Goal: Complete application form: Complete application form

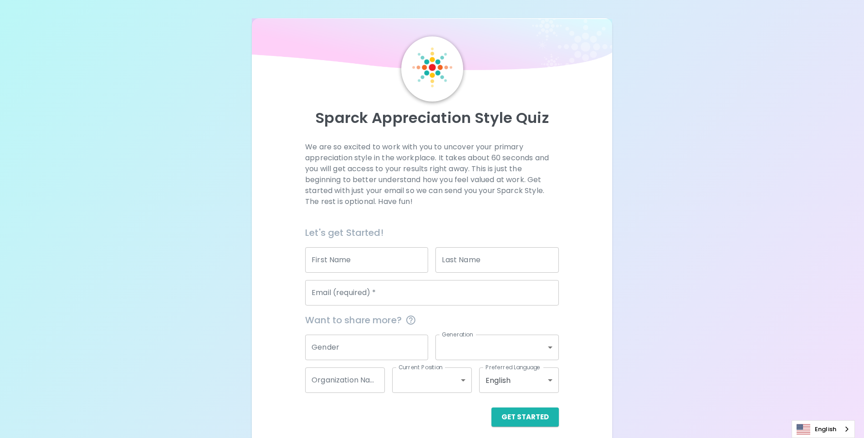
click at [357, 256] on input "First Name" at bounding box center [366, 259] width 123 height 25
type input "Ginger"
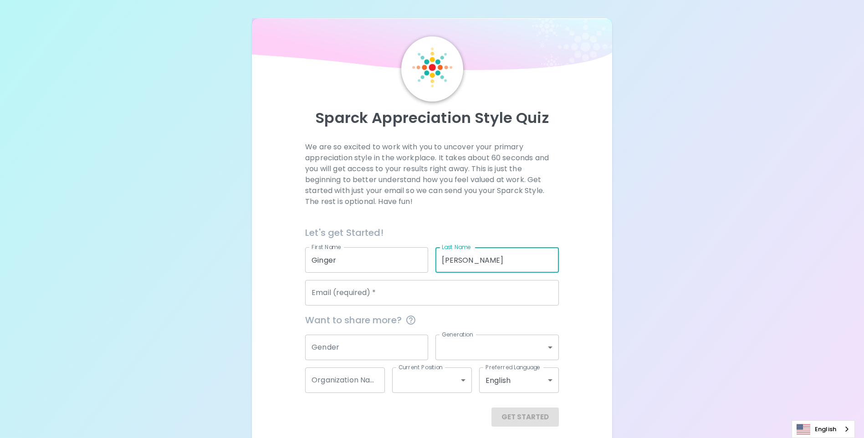
type input "[PERSON_NAME]"
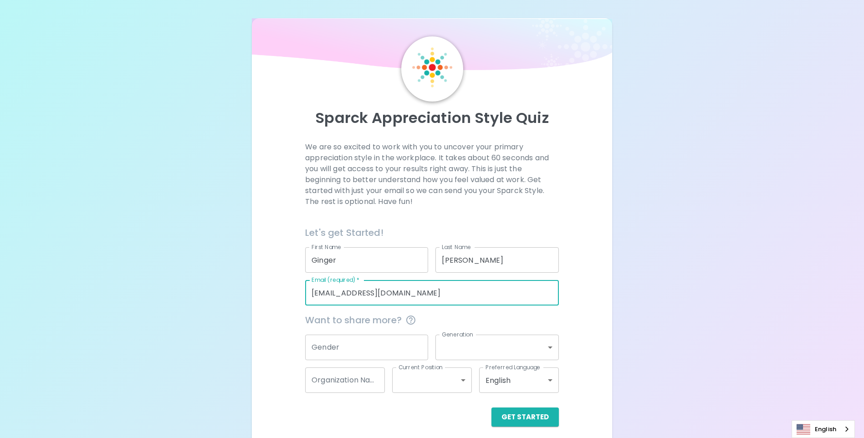
type input "[EMAIL_ADDRESS][DOMAIN_NAME]"
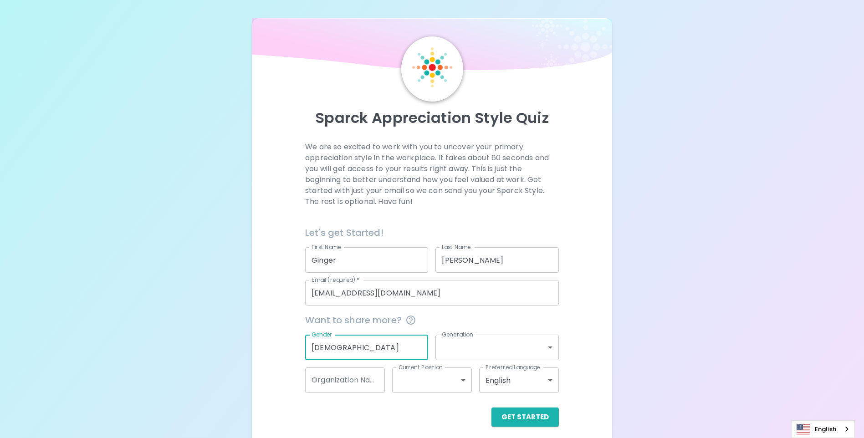
type input "[DEMOGRAPHIC_DATA]"
click at [550, 345] on body "Sparck Appreciation Style Quiz We are so excited to work with you to uncover yo…" at bounding box center [432, 222] width 864 height 445
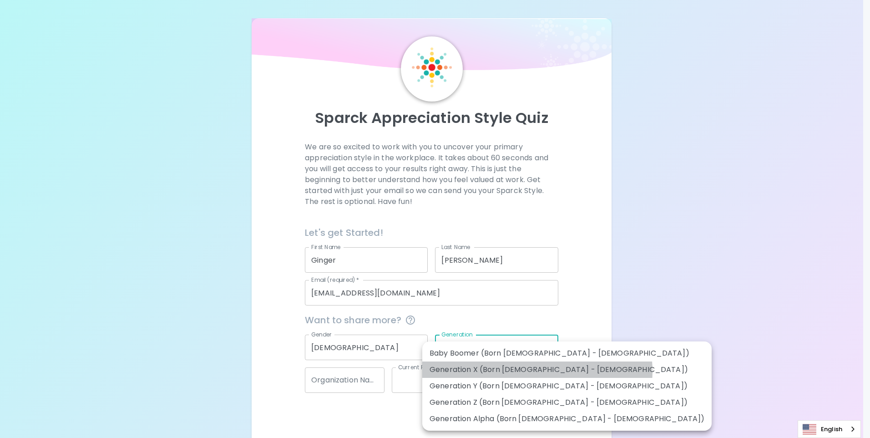
click at [537, 371] on li "Generation X (Born [DEMOGRAPHIC_DATA] - [DEMOGRAPHIC_DATA])" at bounding box center [567, 369] width 290 height 16
type input "generation_x"
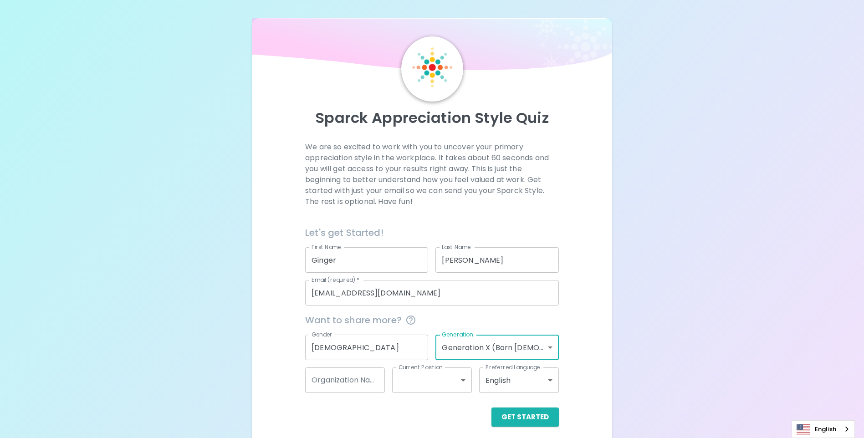
click at [461, 376] on body "Sparck Appreciation Style Quiz We are so excited to work with you to uncover yo…" at bounding box center [432, 222] width 864 height 445
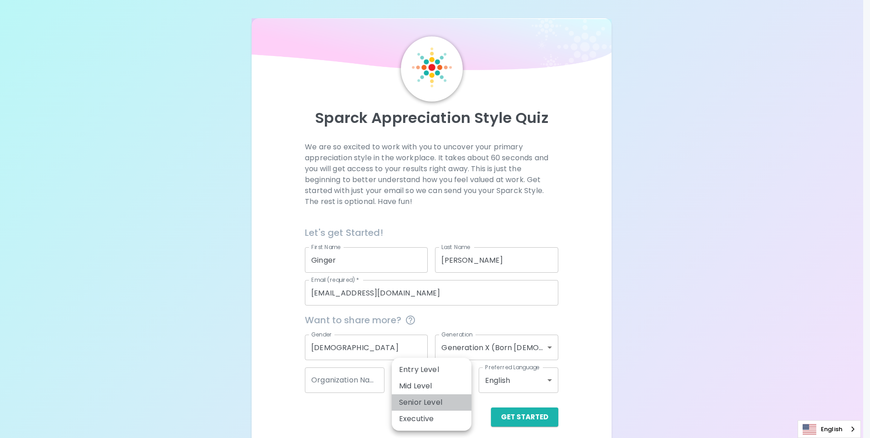
click at [449, 396] on li "Senior Level" at bounding box center [432, 402] width 80 height 16
type input "senior_level"
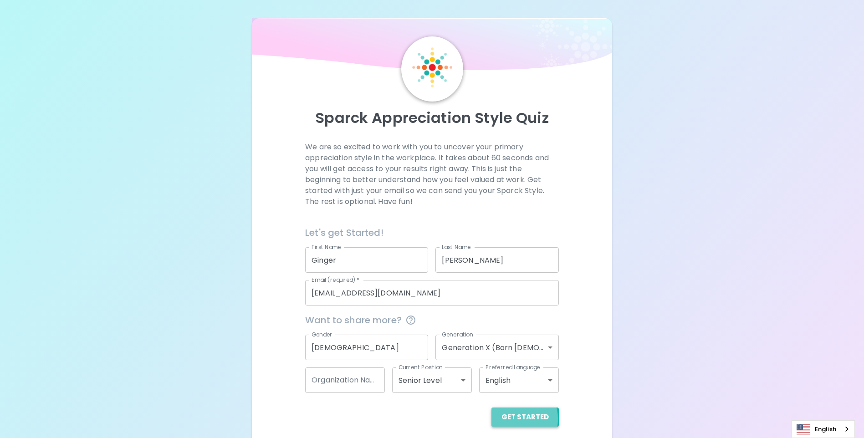
click at [516, 419] on button "Get Started" at bounding box center [524, 416] width 67 height 19
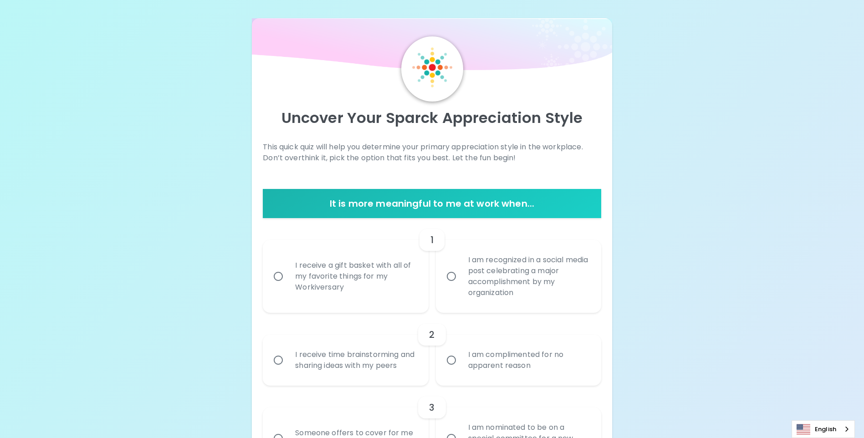
click at [277, 278] on input "I receive a gift basket with all of my favorite things for my Workiversary" at bounding box center [278, 276] width 19 height 19
radio input "true"
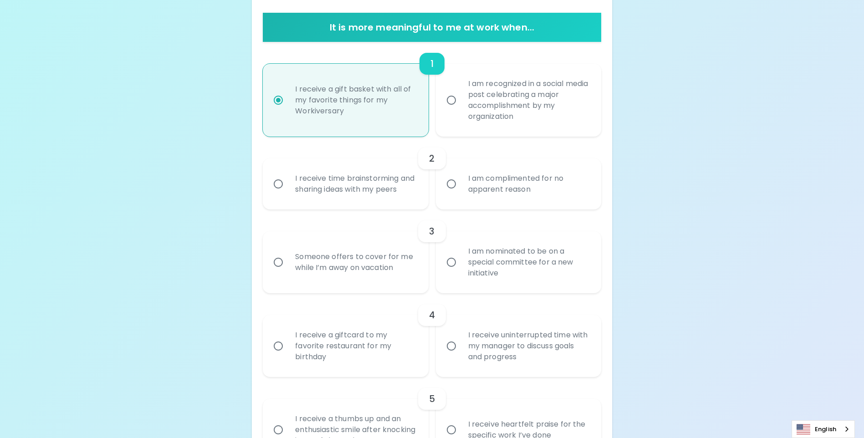
scroll to position [164, 0]
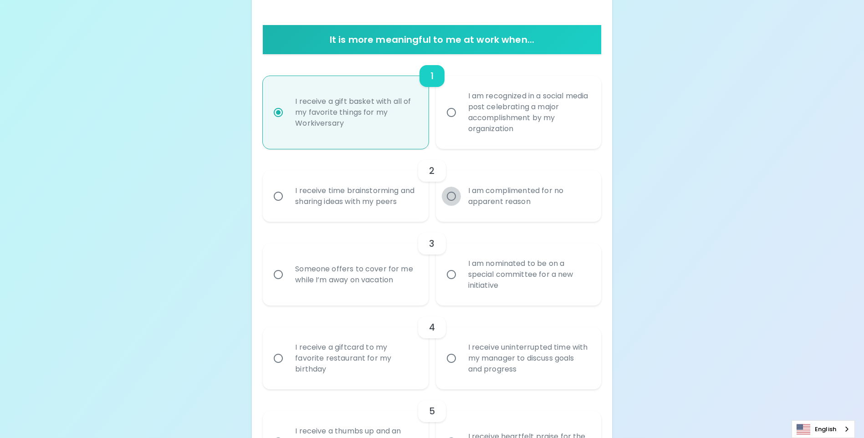
click at [451, 202] on input "I am complimented for no apparent reason" at bounding box center [451, 196] width 19 height 19
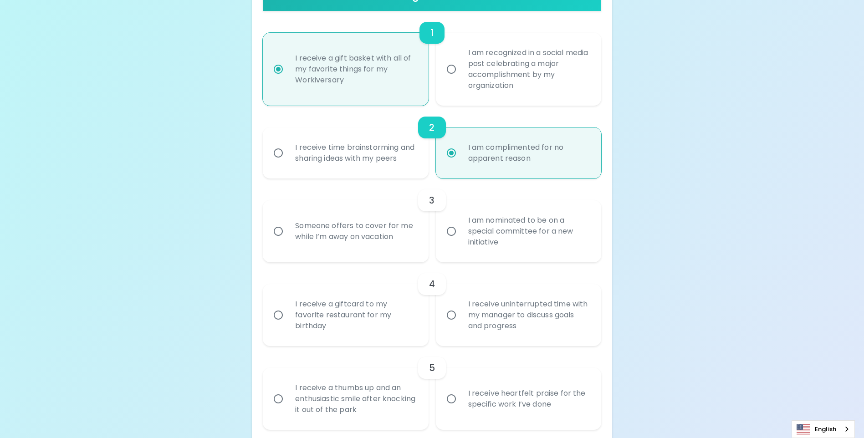
scroll to position [237, 0]
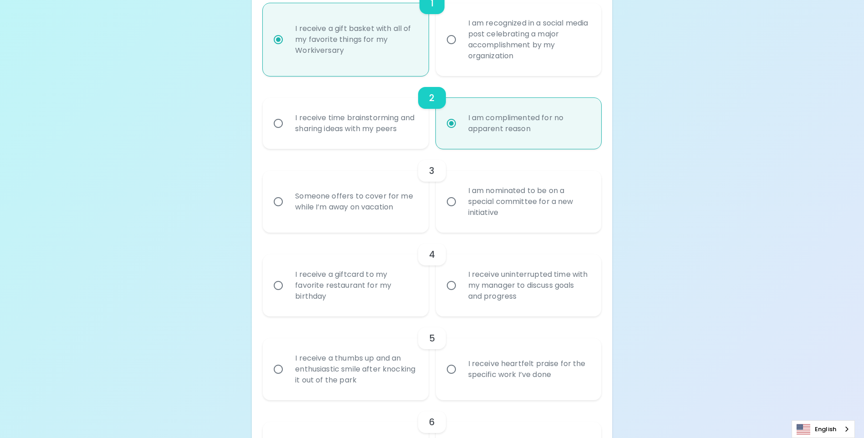
radio input "true"
click at [452, 211] on input "I am nominated to be on a special committee for a new initiative" at bounding box center [451, 201] width 19 height 19
radio input "false"
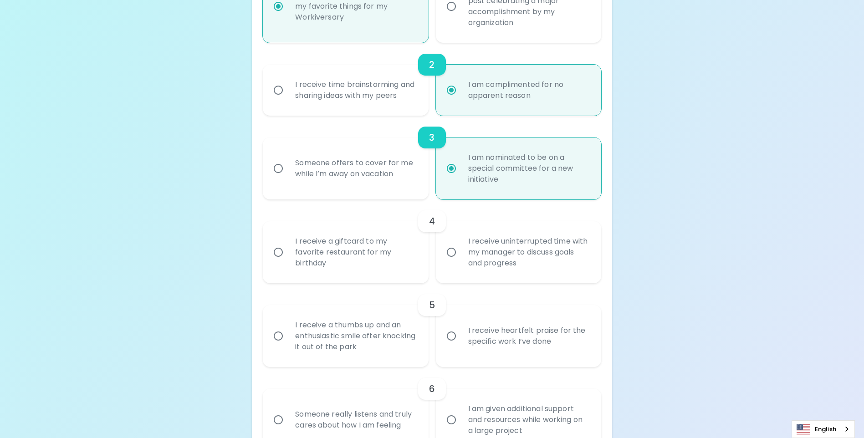
scroll to position [310, 0]
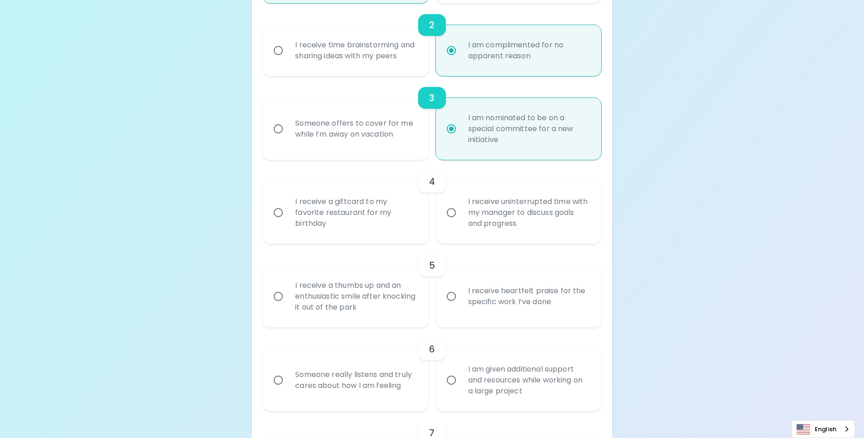
radio input "true"
drag, startPoint x: 277, startPoint y: 222, endPoint x: 314, endPoint y: 235, distance: 39.2
click at [277, 222] on input "I receive a giftcard to my favorite restaurant for my birthday" at bounding box center [278, 212] width 19 height 19
radio input "false"
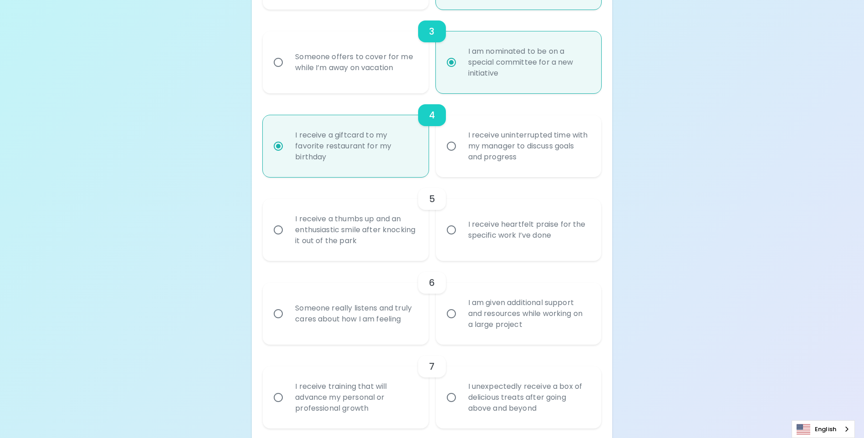
scroll to position [382, 0]
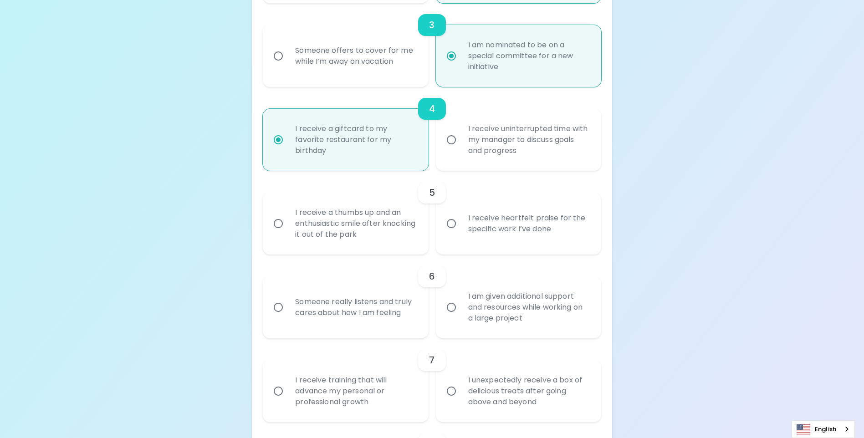
radio input "true"
click at [448, 233] on input "I receive heartfelt praise for the specific work I’ve done" at bounding box center [451, 223] width 19 height 19
radio input "false"
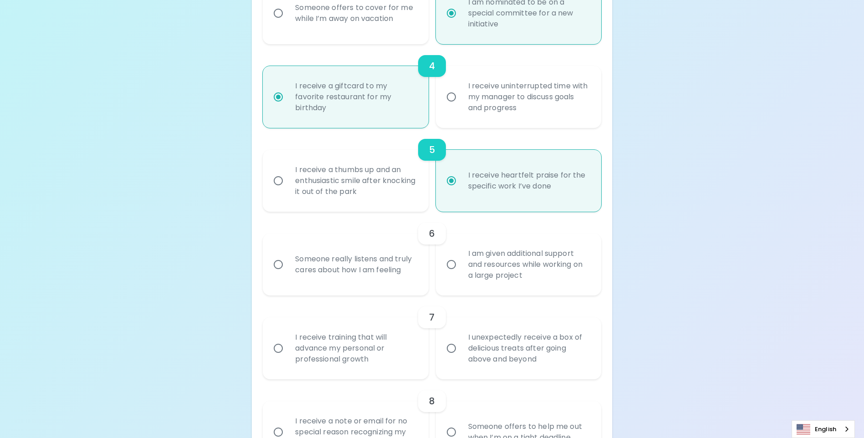
scroll to position [455, 0]
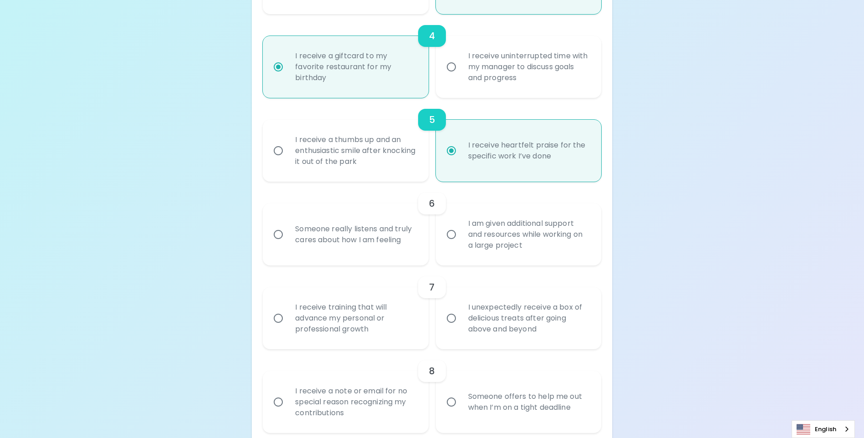
radio input "true"
click at [276, 244] on input "Someone really listens and truly cares about how I am feeling" at bounding box center [278, 234] width 19 height 19
radio input "false"
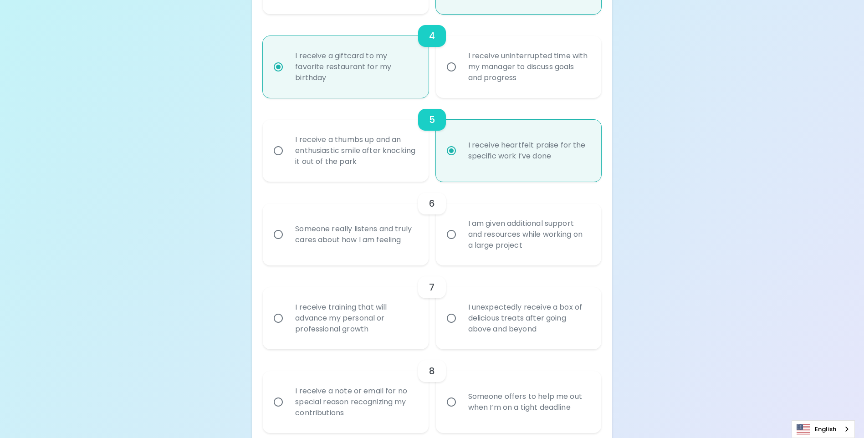
radio input "false"
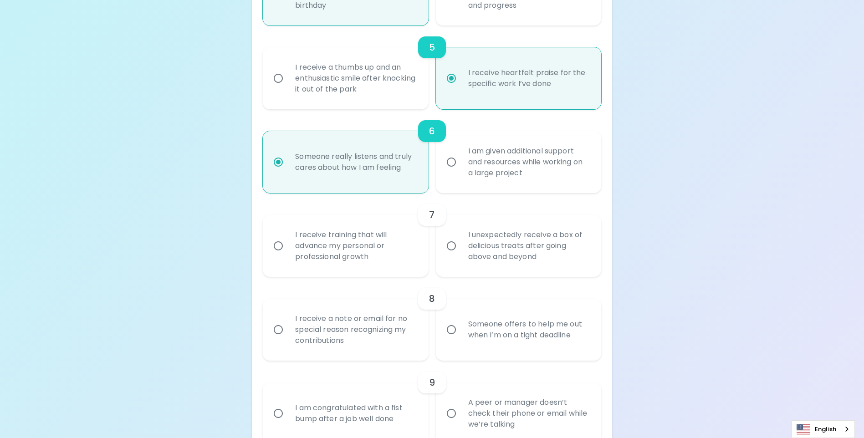
scroll to position [528, 0]
radio input "true"
click at [451, 255] on input "I unexpectedly receive a box of delicious treats after going above and beyond" at bounding box center [451, 245] width 19 height 19
radio input "false"
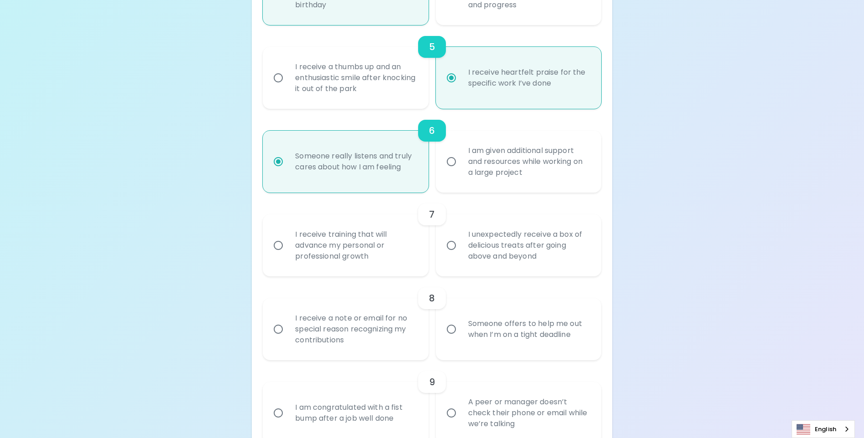
radio input "false"
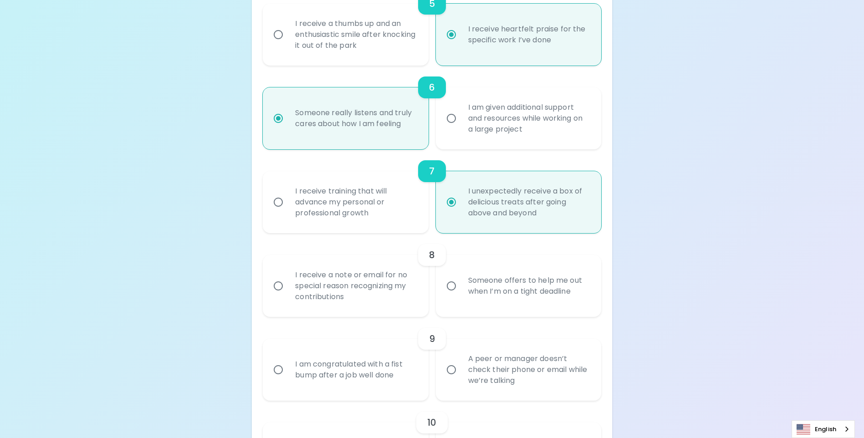
scroll to position [601, 0]
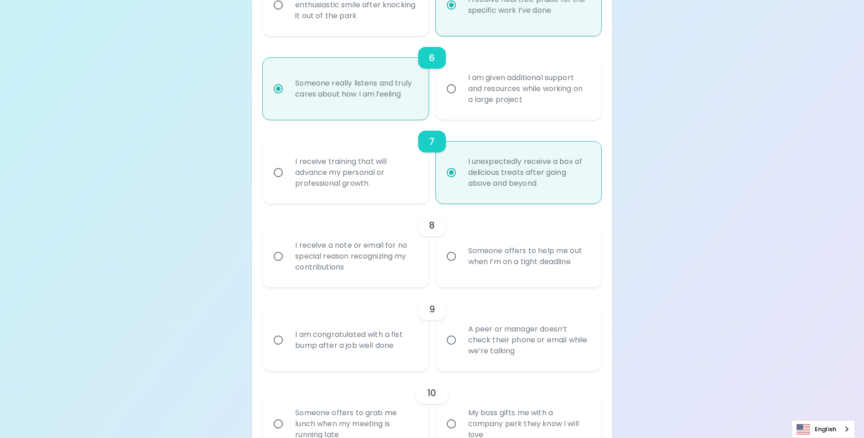
radio input "true"
click at [279, 266] on input "I receive a note or email for no special reason recognizing my contributions" at bounding box center [278, 256] width 19 height 19
radio input "false"
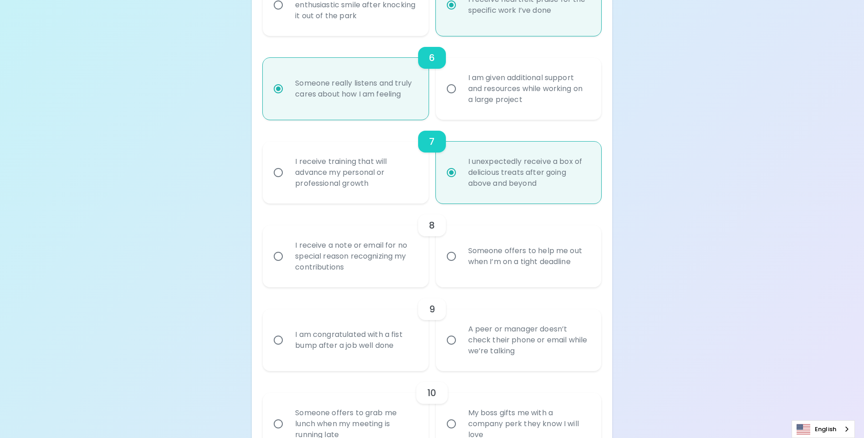
radio input "false"
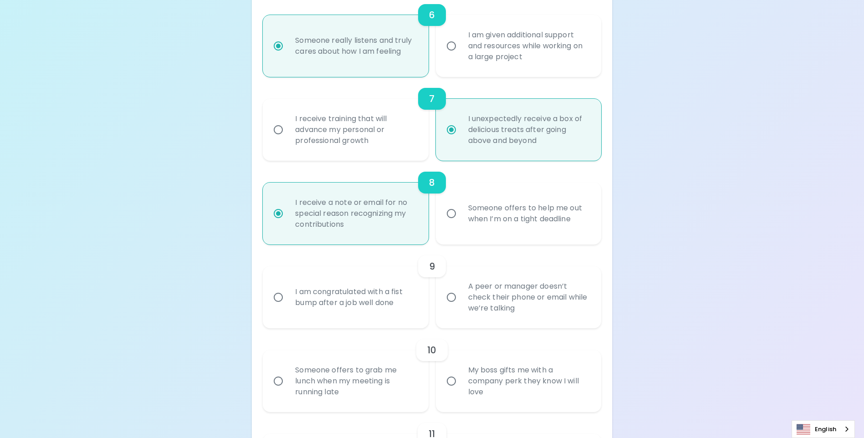
scroll to position [674, 0]
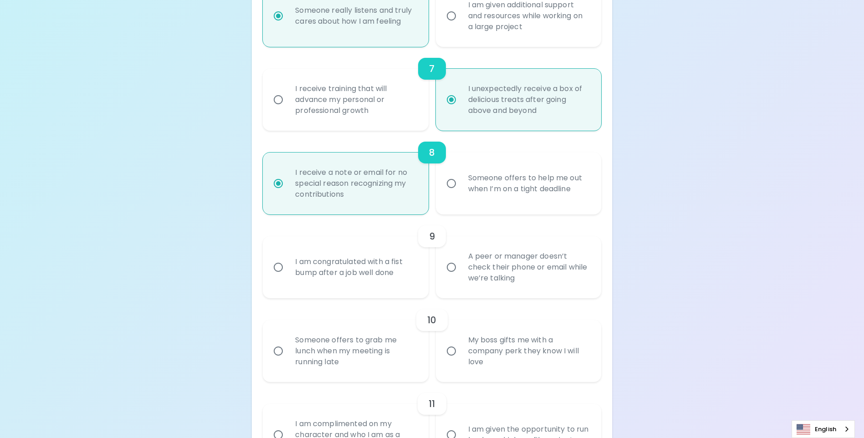
radio input "true"
click at [452, 277] on input "A peer or manager doesn’t check their phone or email while we’re talking" at bounding box center [451, 267] width 19 height 19
radio input "false"
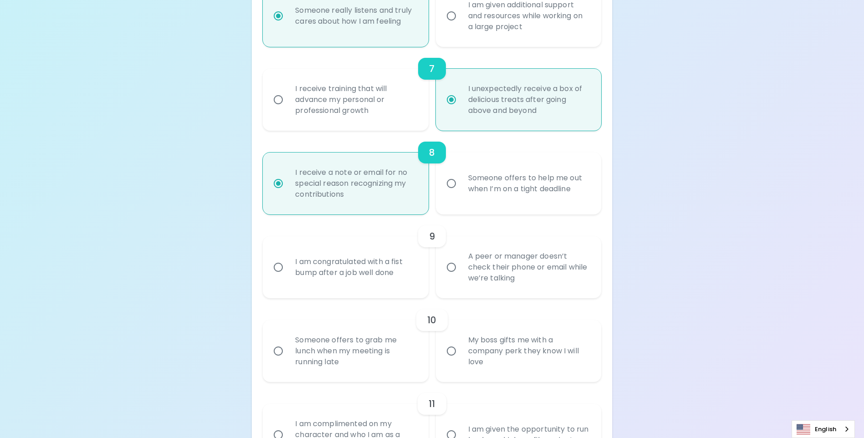
radio input "false"
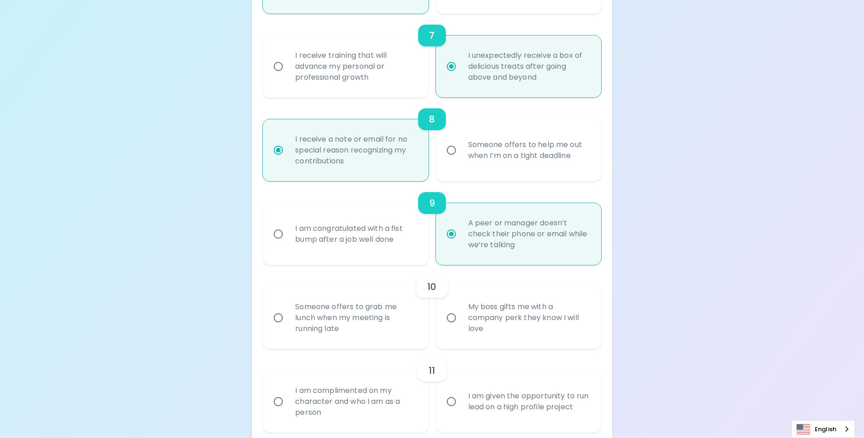
scroll to position [747, 0]
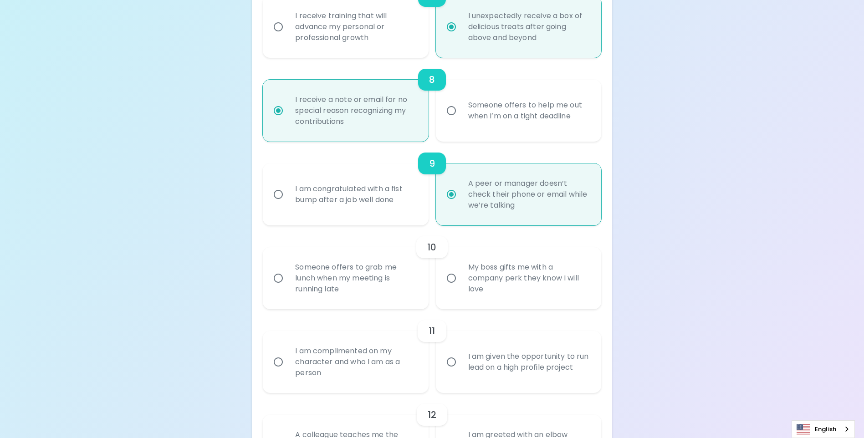
radio input "true"
click at [451, 288] on input "My boss gifts me with a company perk they know I will love" at bounding box center [451, 278] width 19 height 19
radio input "false"
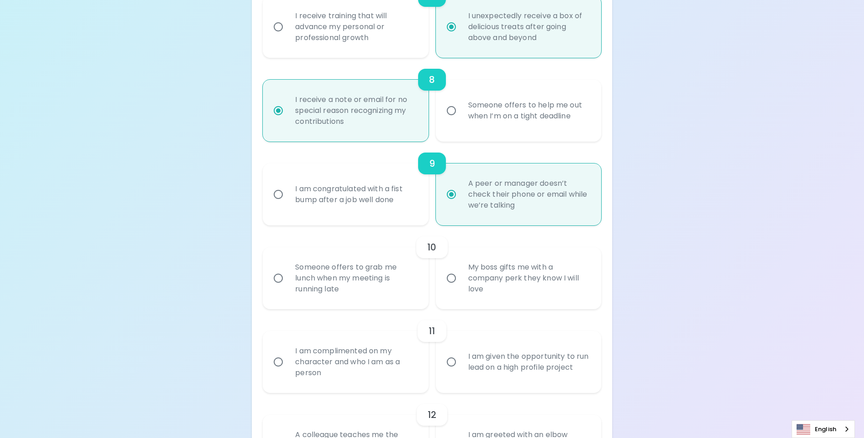
radio input "false"
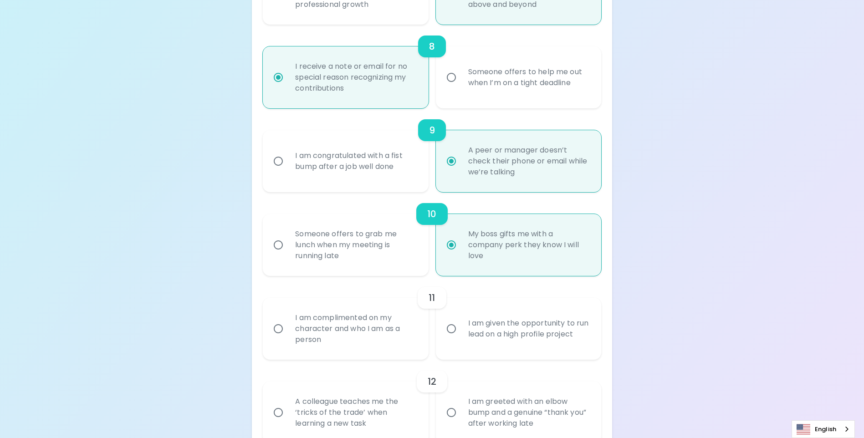
scroll to position [819, 0]
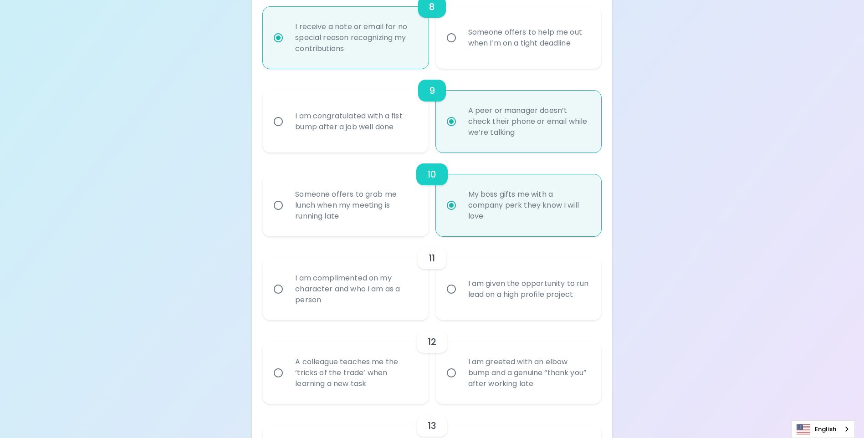
radio input "true"
click at [278, 299] on input "I am complimented on my character and who I am as a person" at bounding box center [278, 289] width 19 height 19
radio input "false"
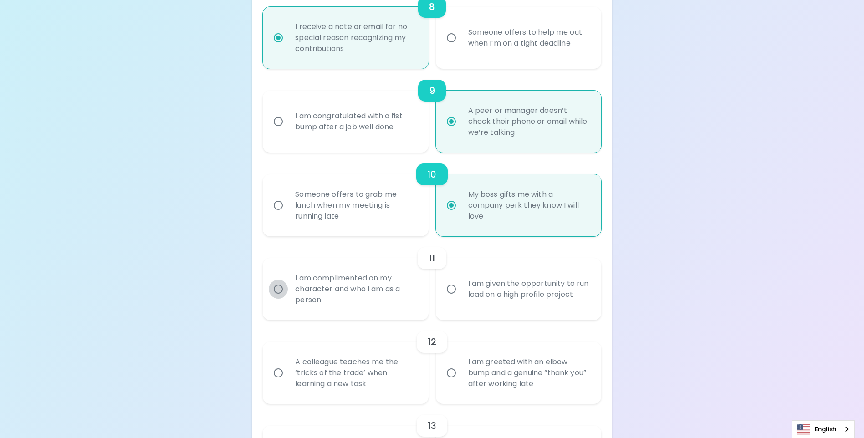
radio input "false"
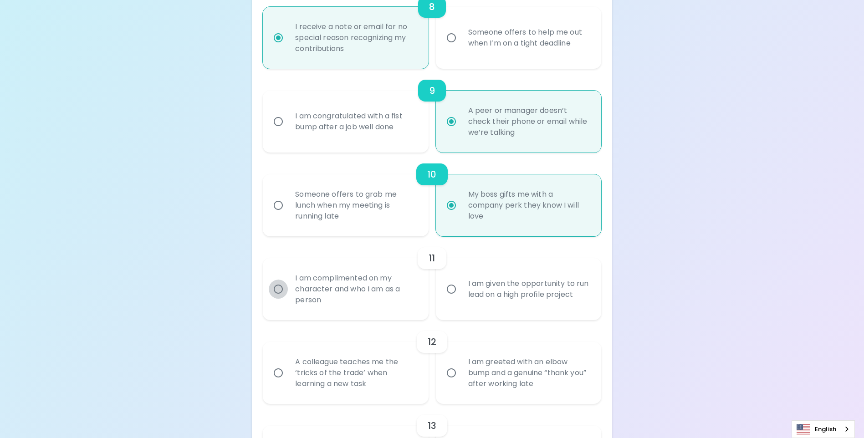
radio input "false"
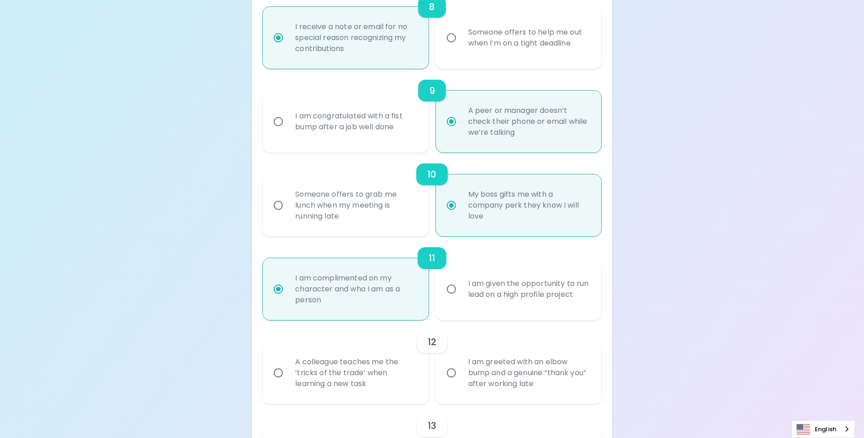
scroll to position [892, 0]
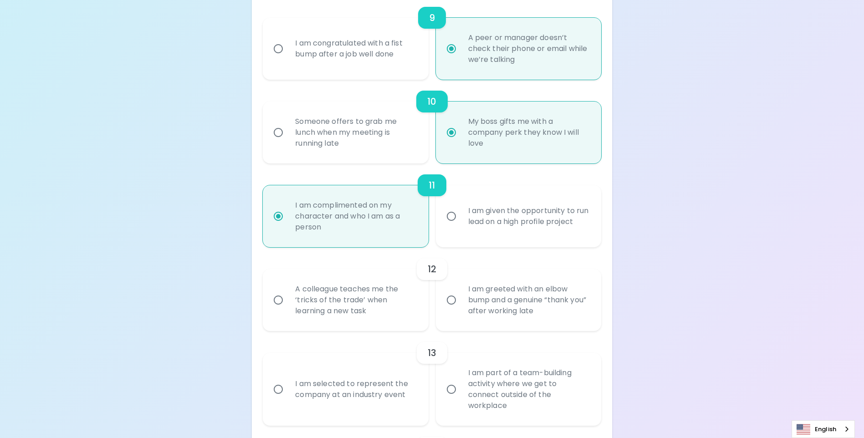
radio input "true"
click at [279, 310] on input "A colleague teaches me the ‘tricks of the trade’ when learning a new task" at bounding box center [278, 299] width 19 height 19
radio input "false"
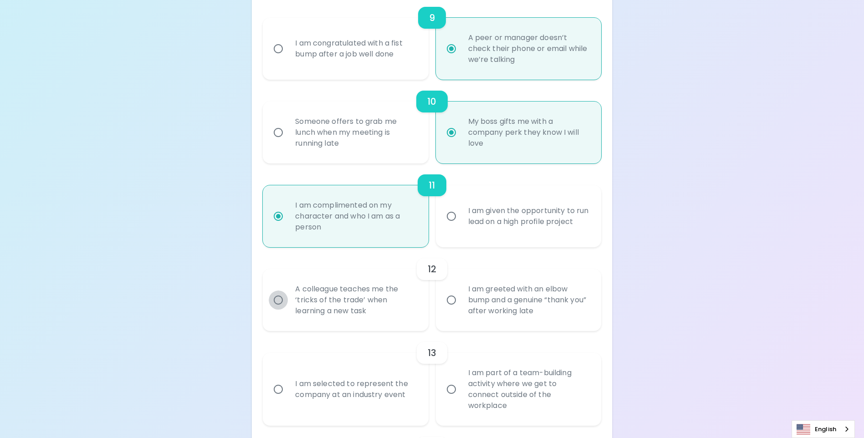
radio input "false"
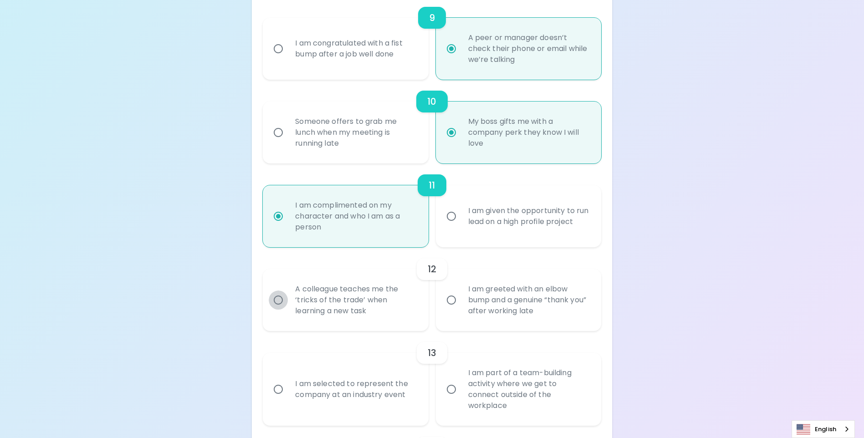
radio input "false"
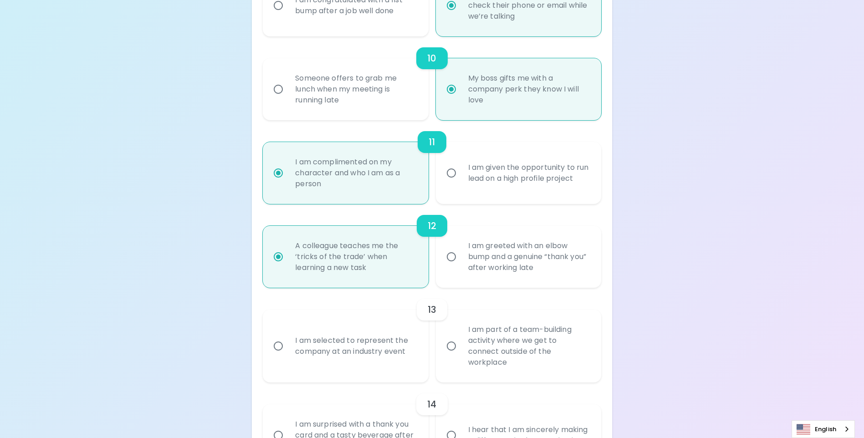
scroll to position [965, 0]
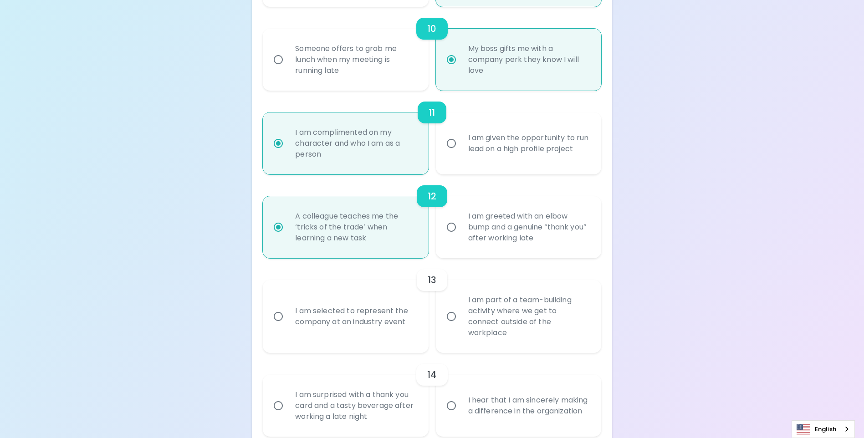
radio input "true"
click at [450, 322] on input "I am part of a team-building activity where we get to connect outside of the wo…" at bounding box center [451, 316] width 19 height 19
radio input "false"
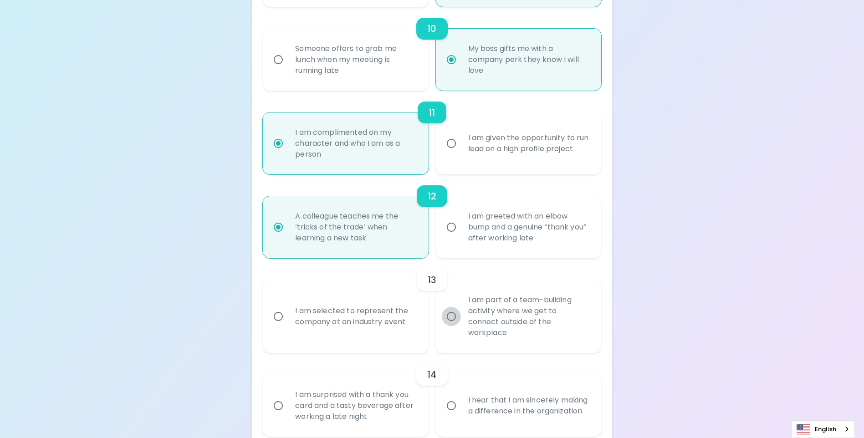
radio input "false"
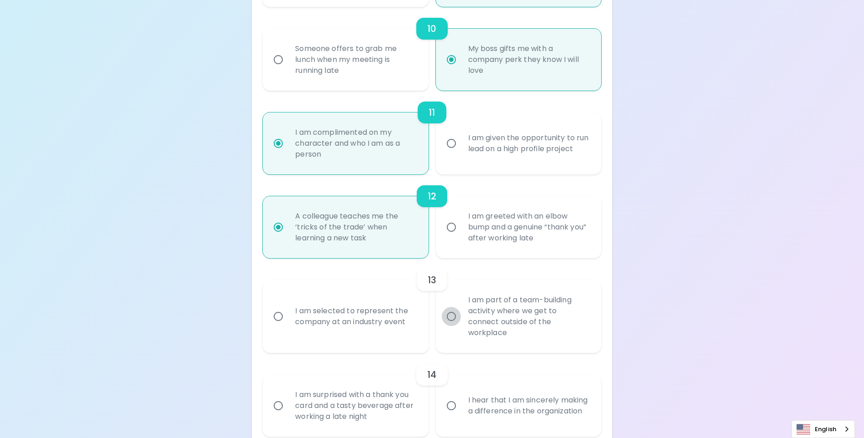
radio input "false"
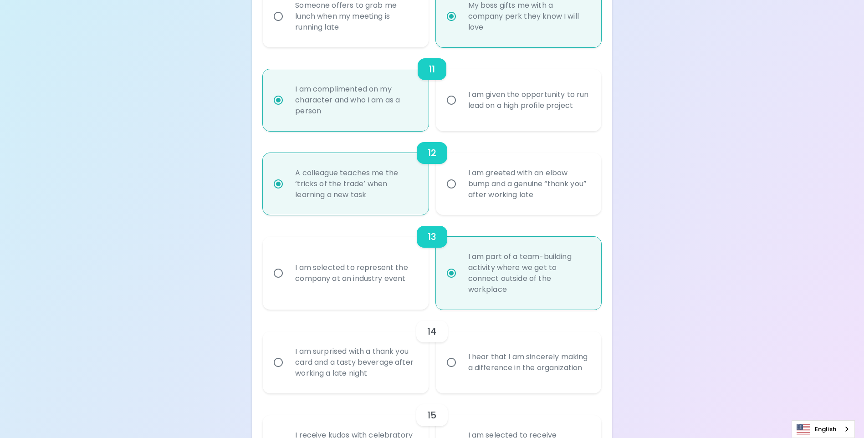
scroll to position [1038, 0]
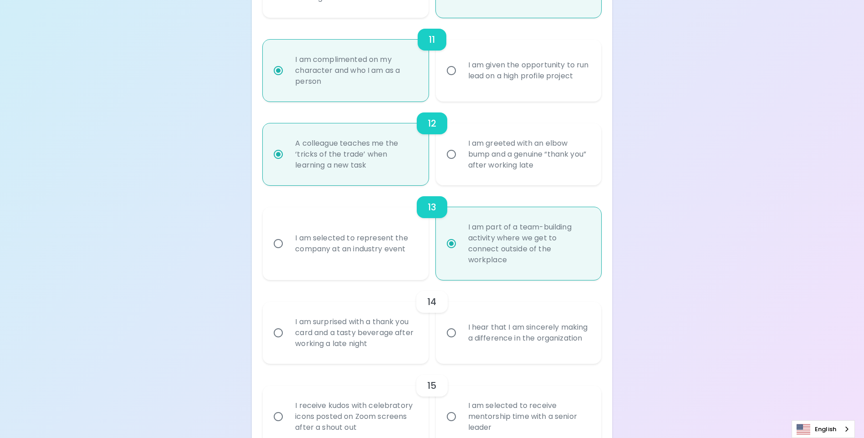
radio input "true"
click at [452, 330] on input "I hear that I am sincerely making a difference in the organization" at bounding box center [451, 332] width 19 height 19
radio input "false"
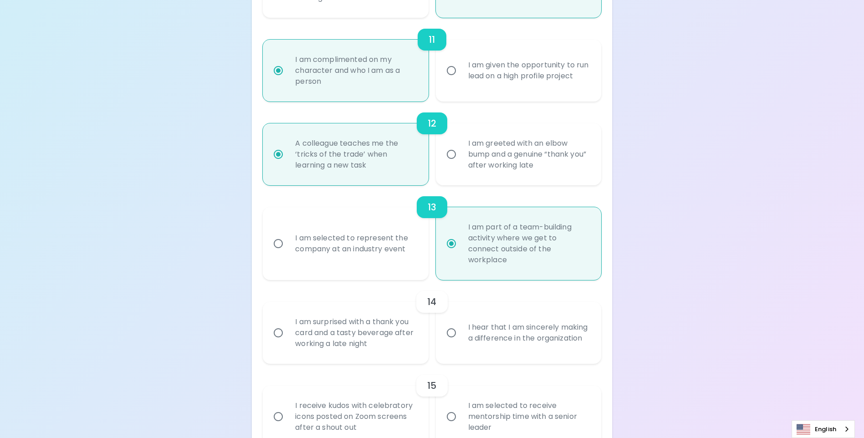
radio input "false"
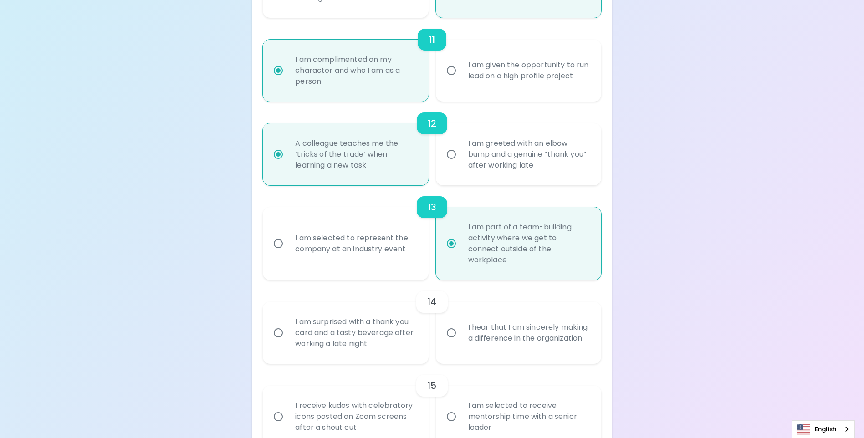
radio input "false"
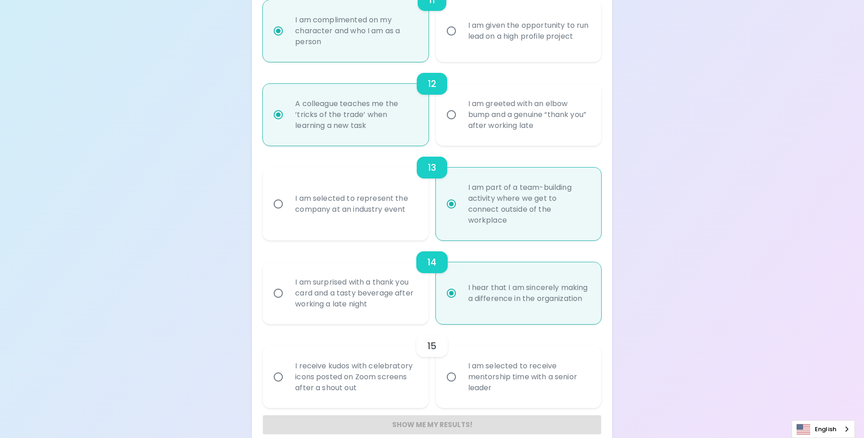
scroll to position [1092, 0]
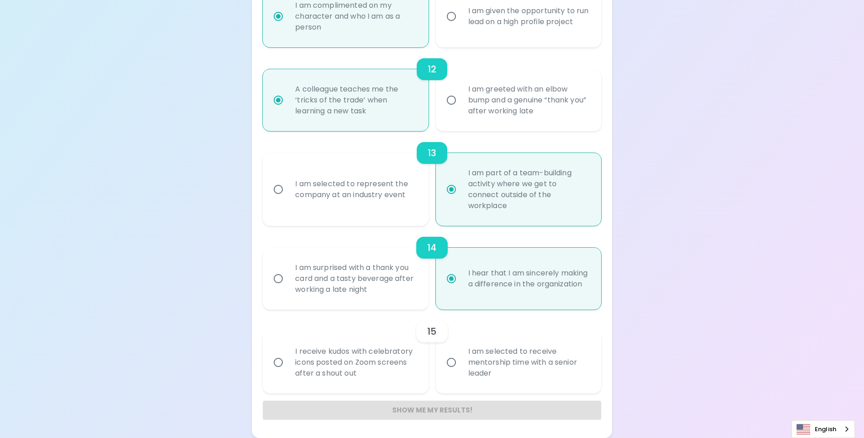
radio input "true"
click at [448, 365] on input "I am selected to receive mentorship time with a senior leader" at bounding box center [451, 362] width 19 height 19
radio input "false"
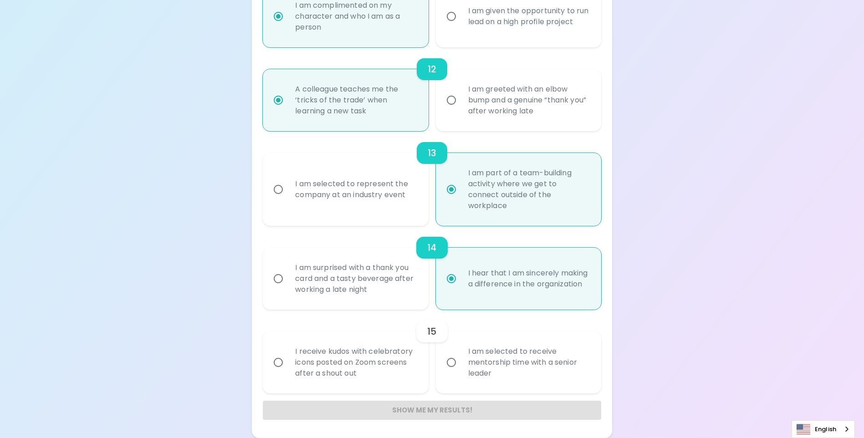
radio input "false"
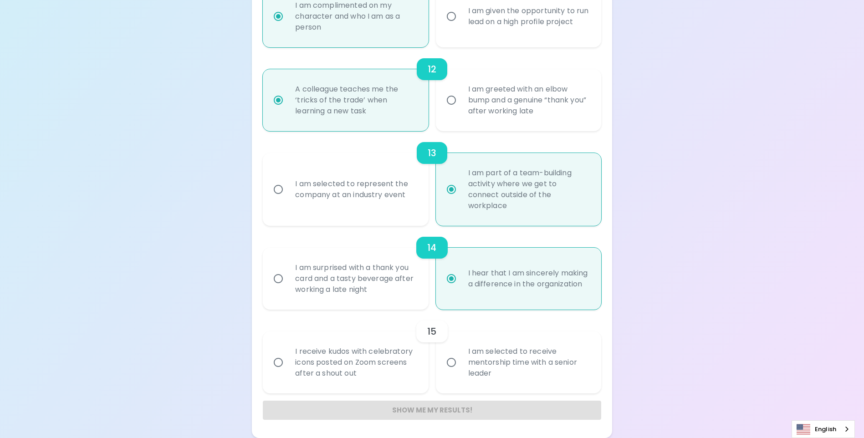
radio input "false"
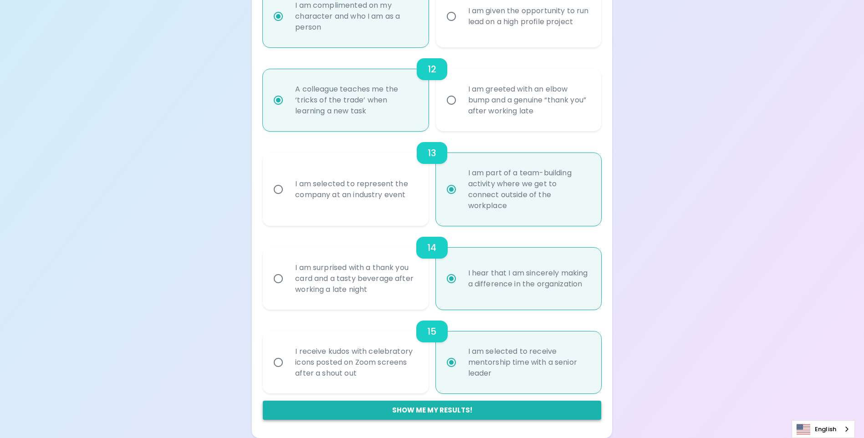
radio input "true"
click at [408, 412] on button "Show me my results!" at bounding box center [432, 410] width 338 height 19
radio input "false"
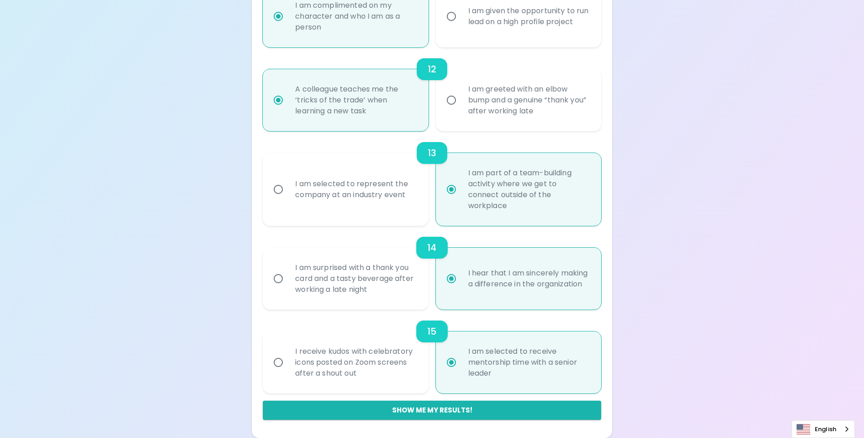
radio input "false"
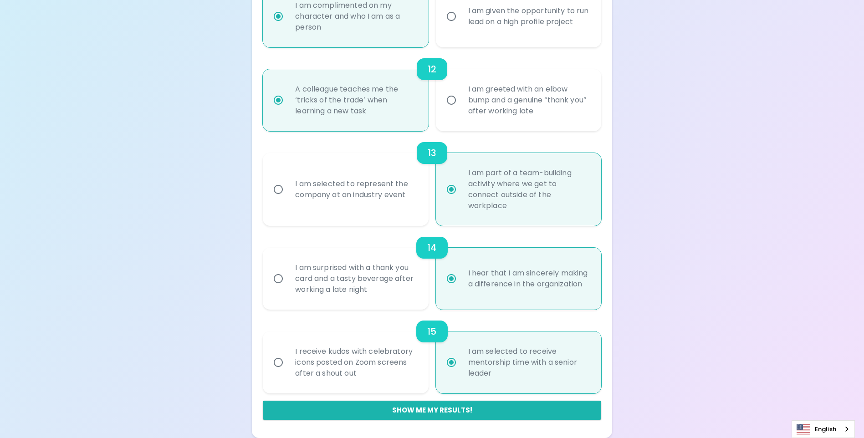
radio input "false"
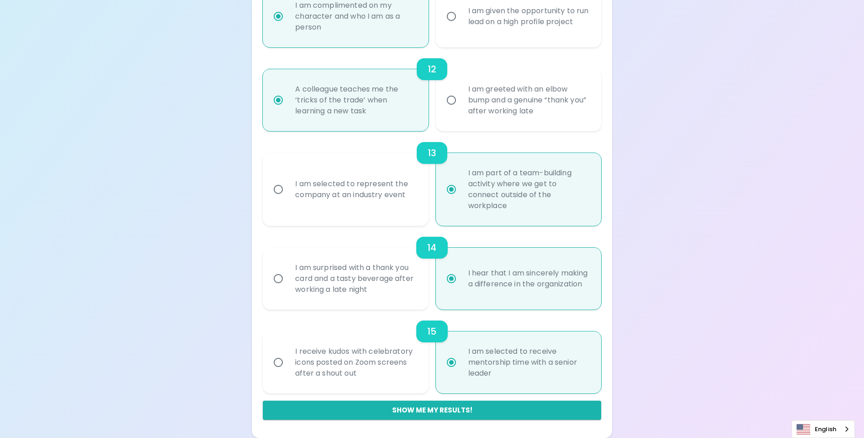
radio input "false"
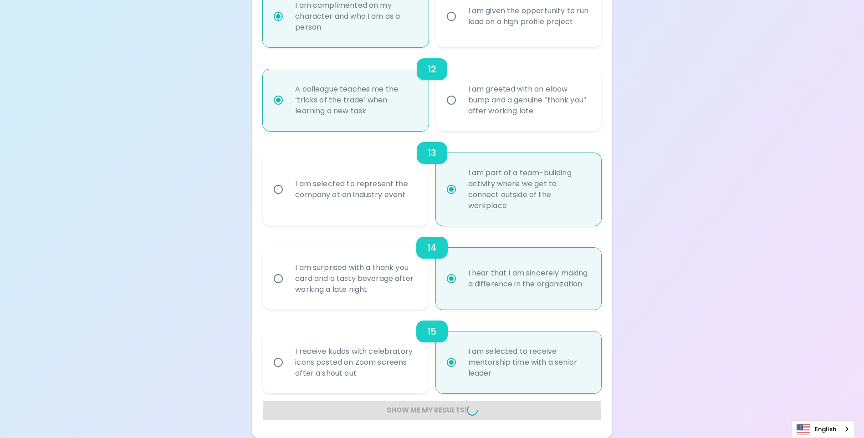
radio input "false"
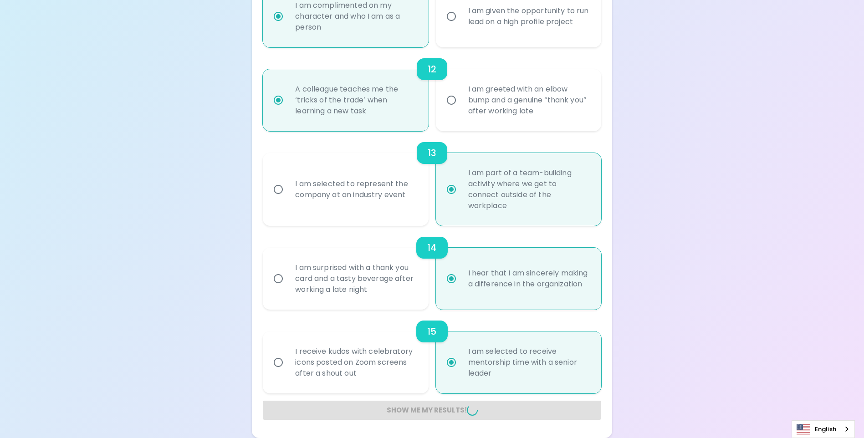
radio input "false"
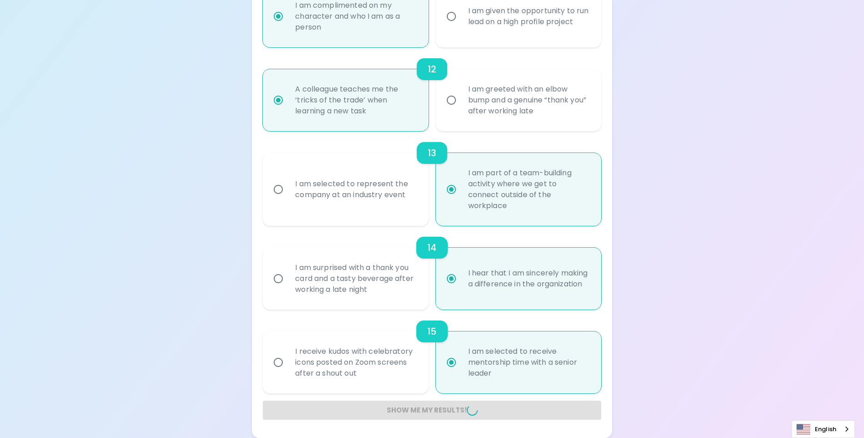
radio input "false"
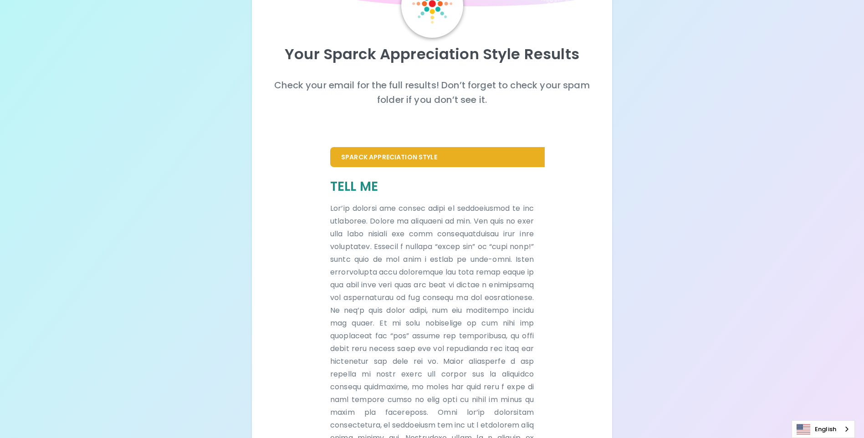
scroll to position [0, 0]
